Goal: Obtain resource: Download file/media

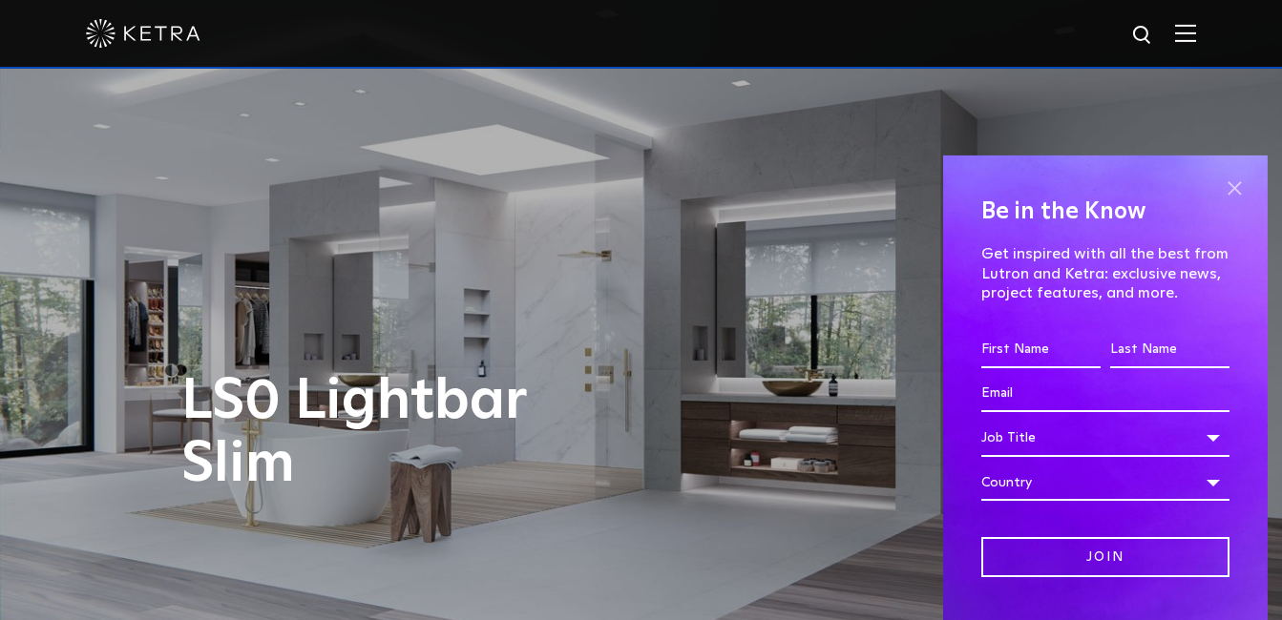
click at [1220, 184] on span at bounding box center [1234, 189] width 29 height 29
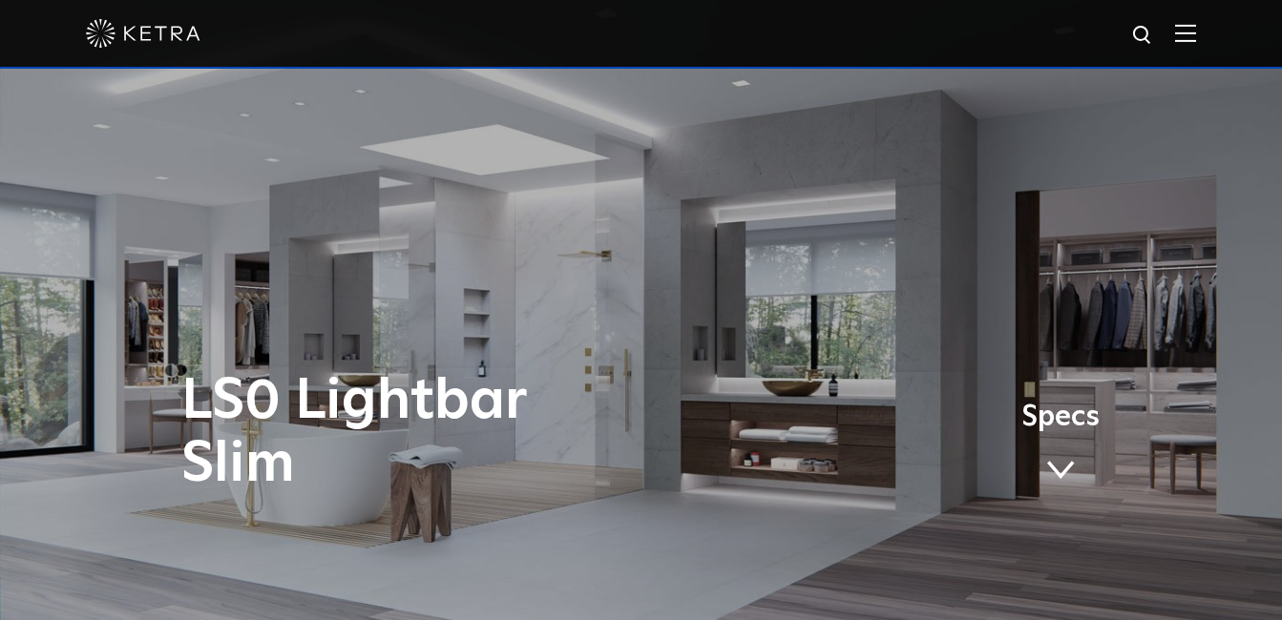
click at [1065, 467] on span at bounding box center [1060, 470] width 29 height 21
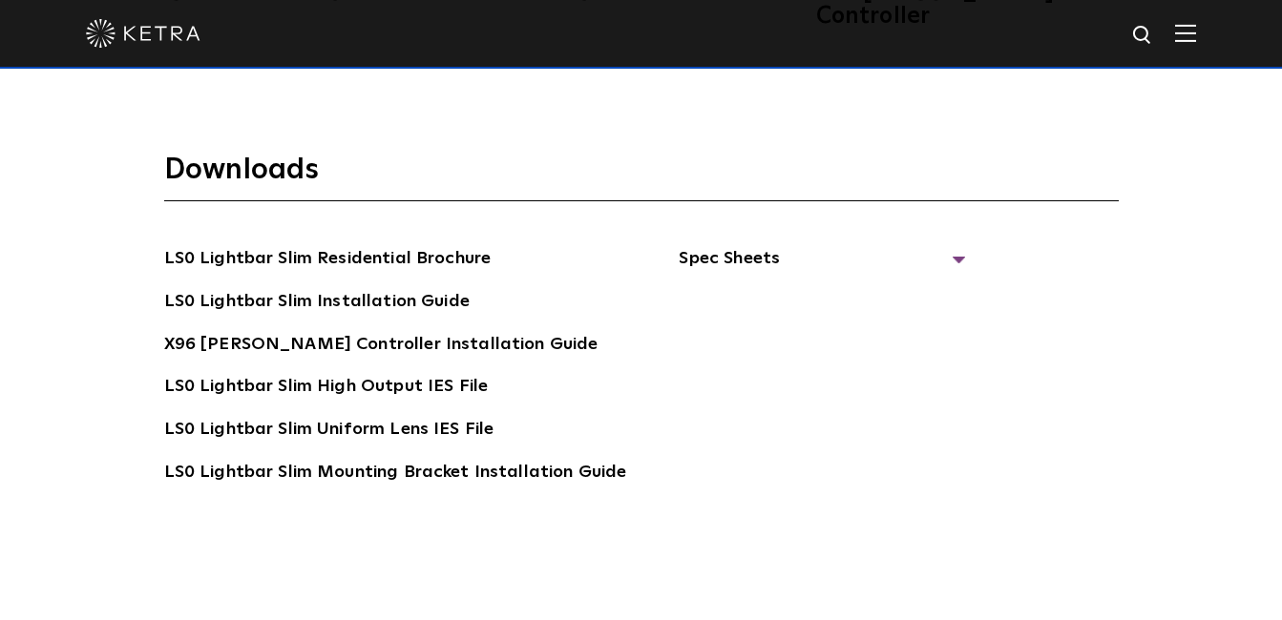
scroll to position [3356, 0]
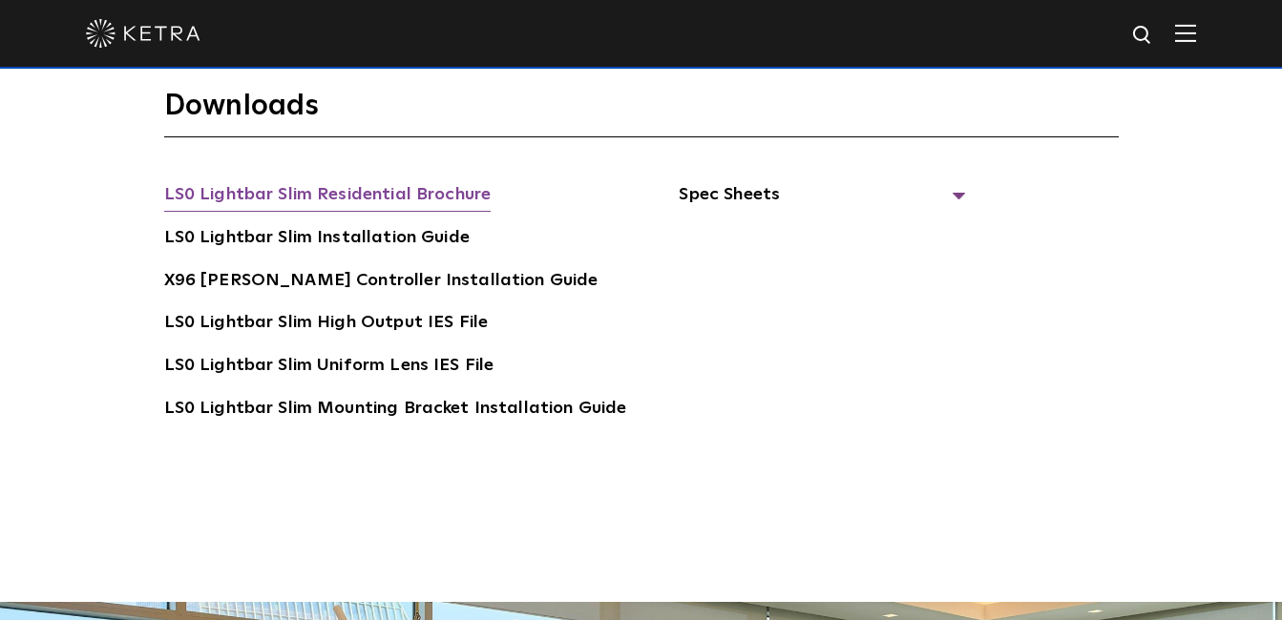
drag, startPoint x: 395, startPoint y: 183, endPoint x: 373, endPoint y: 179, distance: 22.3
click at [373, 181] on link "LS0 Lightbar Slim Residential Brochure" at bounding box center [327, 196] width 327 height 31
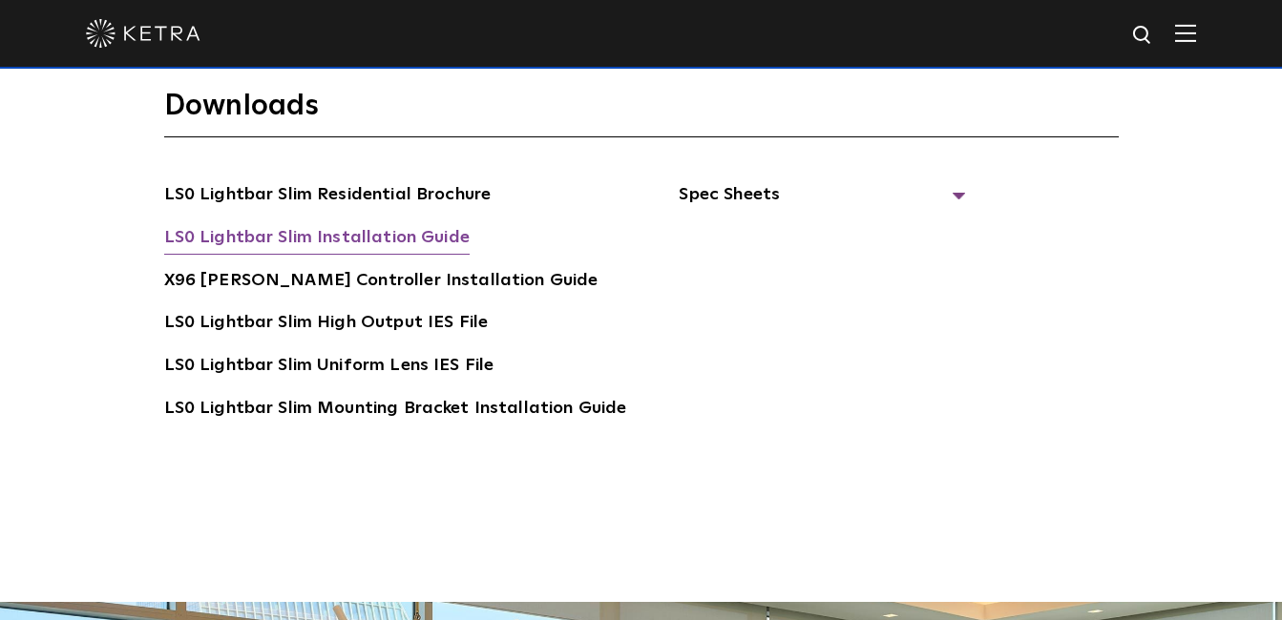
click at [378, 224] on link "LS0 Lightbar Slim Installation Guide" at bounding box center [316, 239] width 305 height 31
drag, startPoint x: 1280, startPoint y: 409, endPoint x: 1284, endPoint y: 449, distance: 39.3
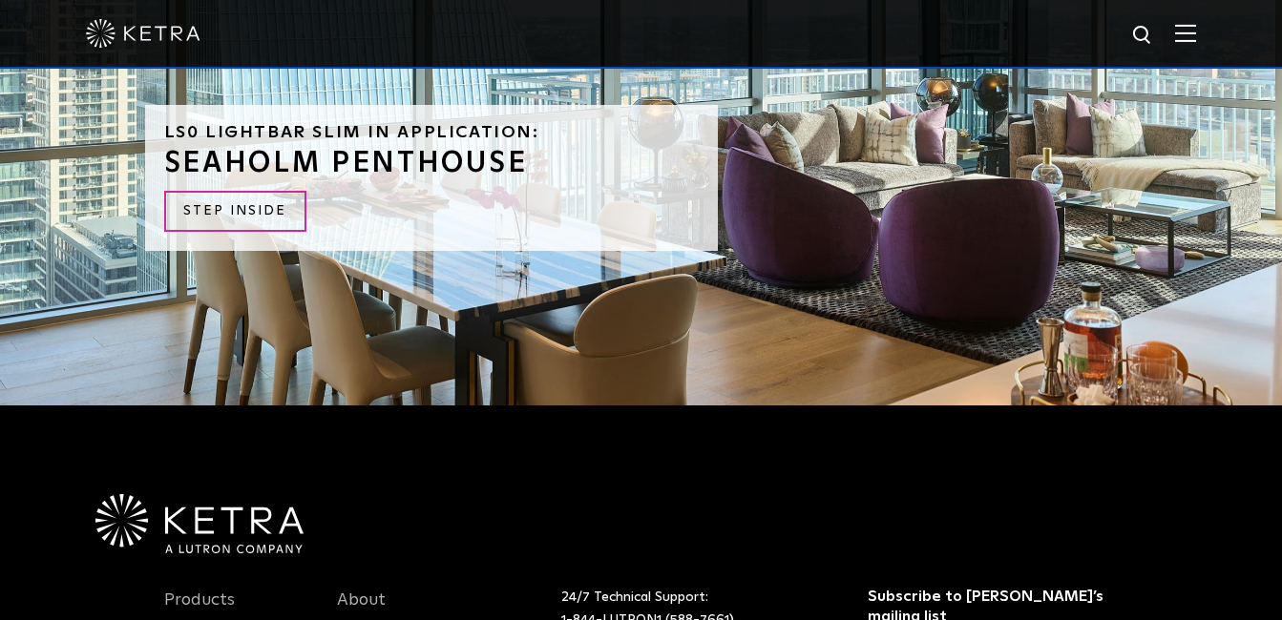
scroll to position [4159, 0]
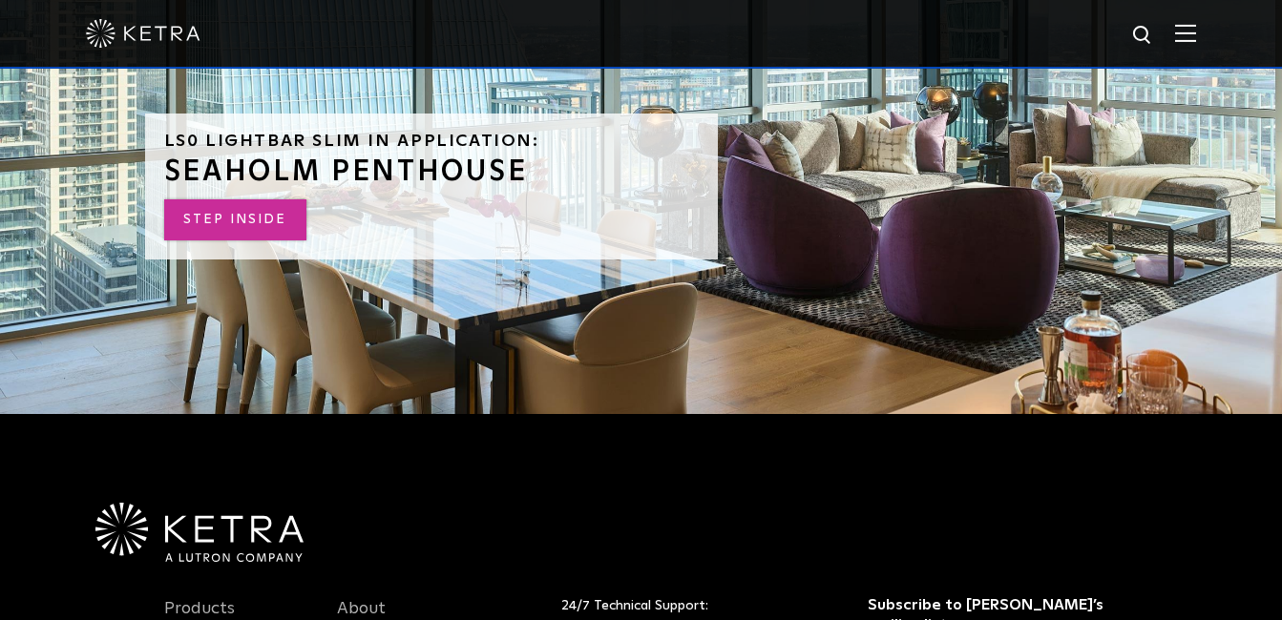
click at [262, 199] on link "STEP INSIDE" at bounding box center [235, 219] width 142 height 41
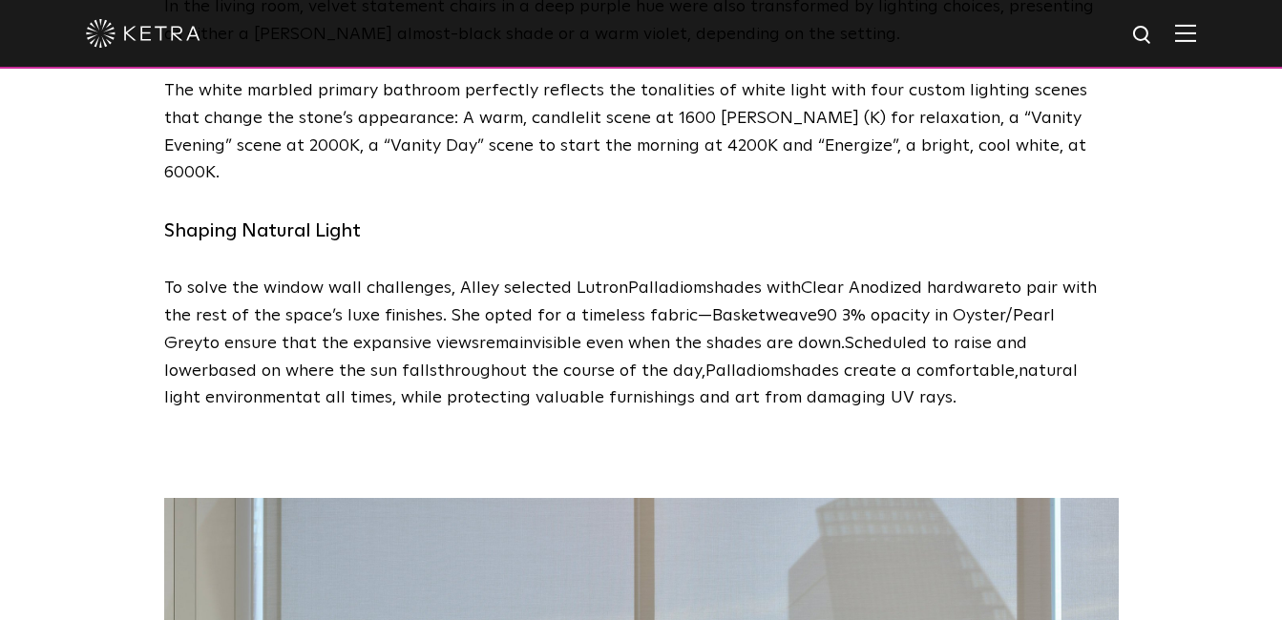
scroll to position [4044, 0]
